Goal: Browse casually: Explore the website without a specific task or goal

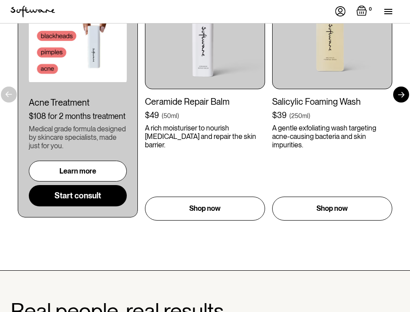
scroll to position [664, 0]
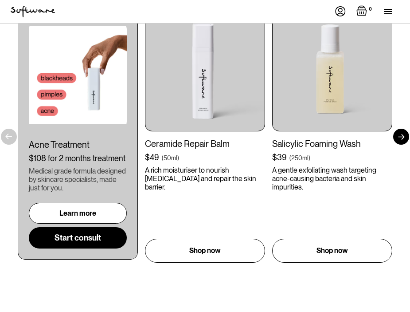
click at [396, 129] on div at bounding box center [402, 137] width 16 height 16
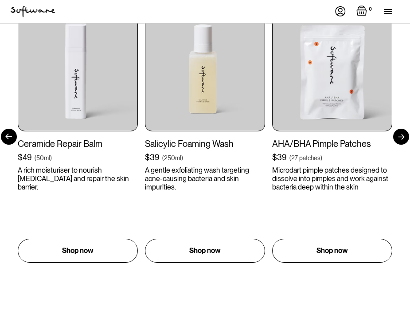
click at [399, 129] on div at bounding box center [402, 137] width 16 height 16
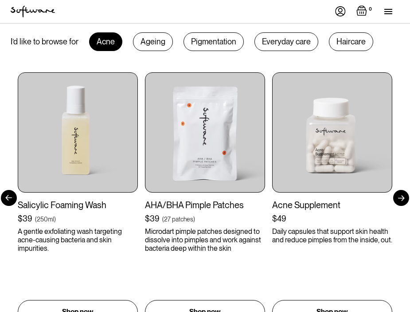
scroll to position [602, 0]
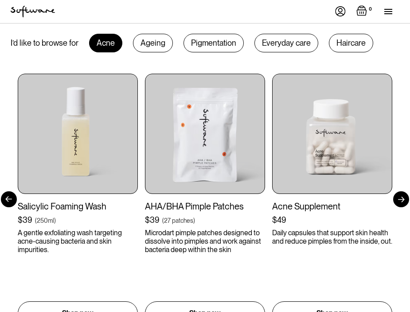
click at [400, 192] on div at bounding box center [402, 199] width 16 height 16
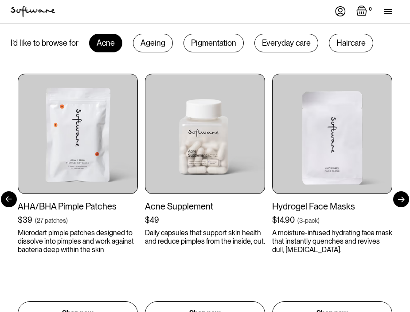
click at [400, 192] on div at bounding box center [402, 199] width 16 height 16
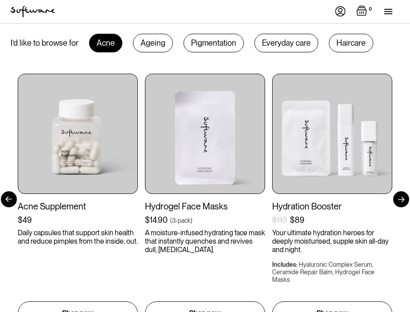
click at [400, 192] on div at bounding box center [402, 199] width 16 height 16
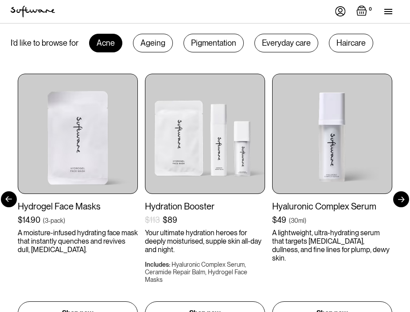
click at [400, 192] on div at bounding box center [402, 199] width 16 height 16
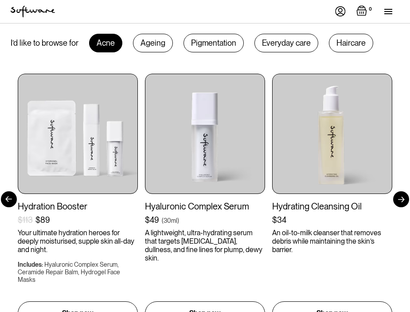
click at [400, 192] on div at bounding box center [402, 199] width 16 height 16
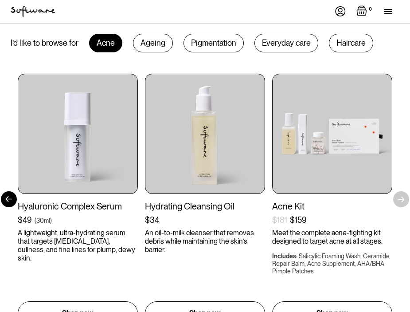
click at [400, 192] on div "Get to your goals, faster. I’d like to browse for Acne Ageing Pigmentation Ever…" at bounding box center [205, 160] width 410 height 329
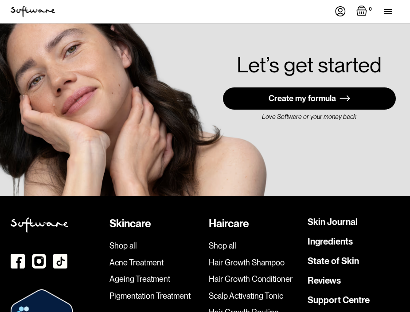
scroll to position [2864, 0]
